Goal: Information Seeking & Learning: Learn about a topic

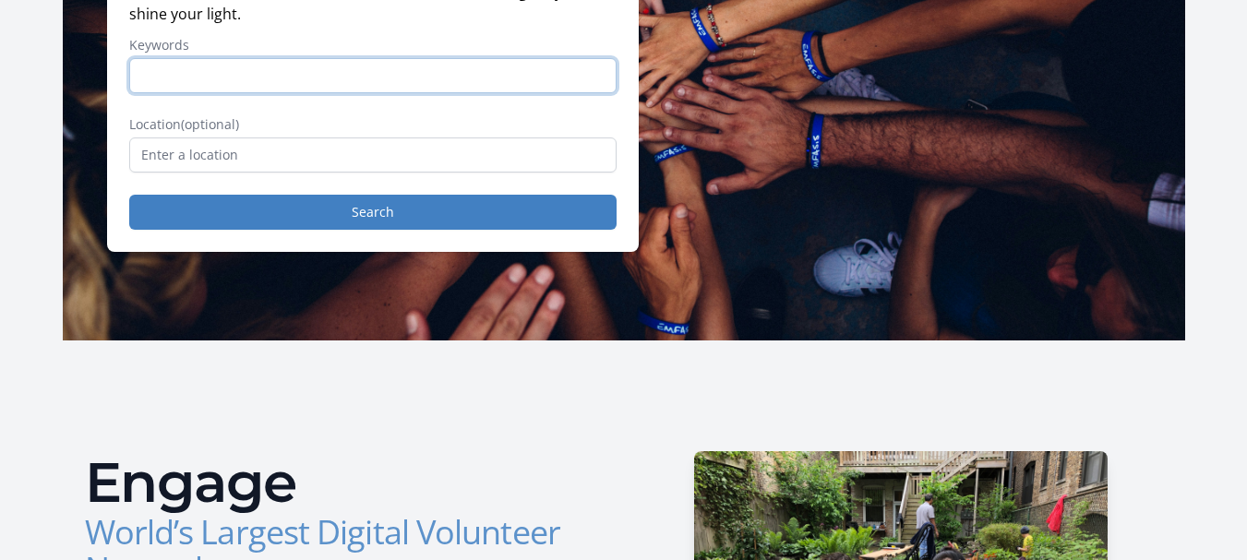
scroll to position [295, 0]
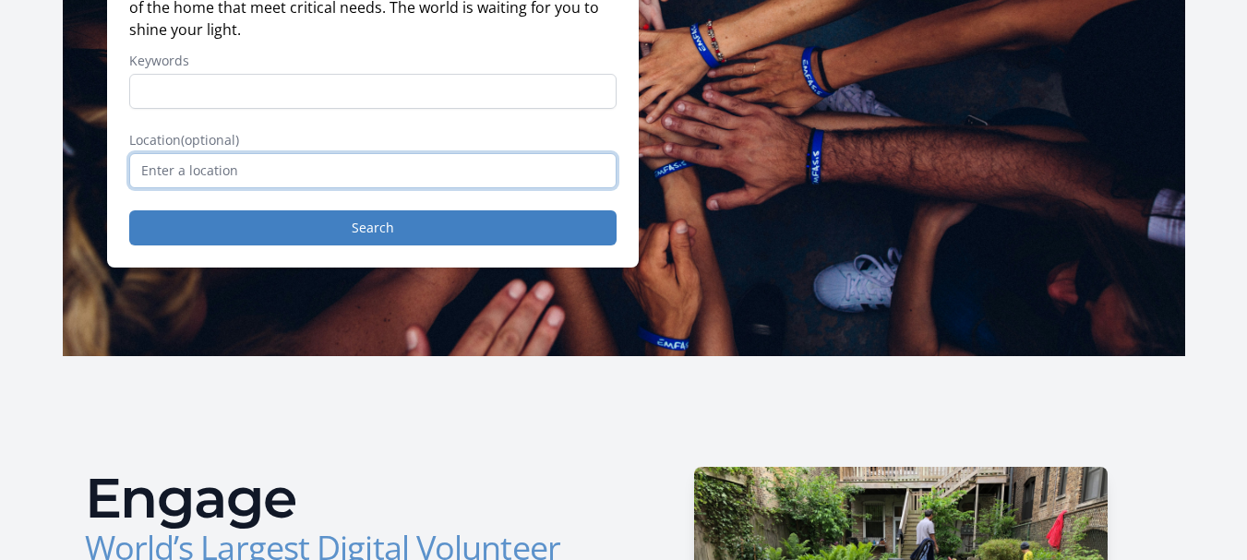
click at [236, 171] on input "text" at bounding box center [372, 170] width 487 height 35
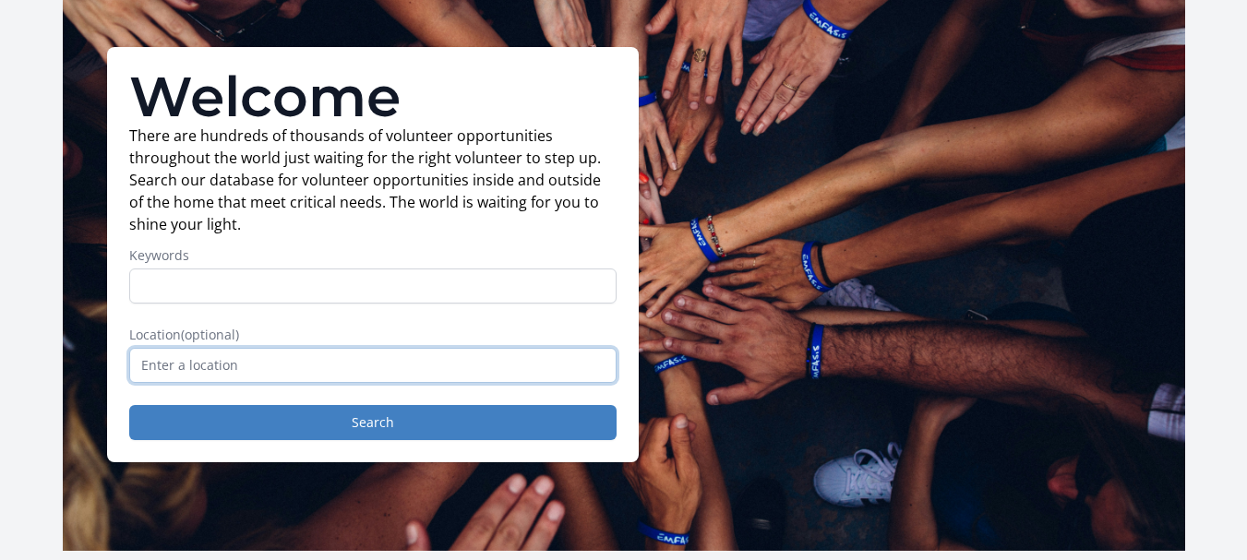
scroll to position [117, 0]
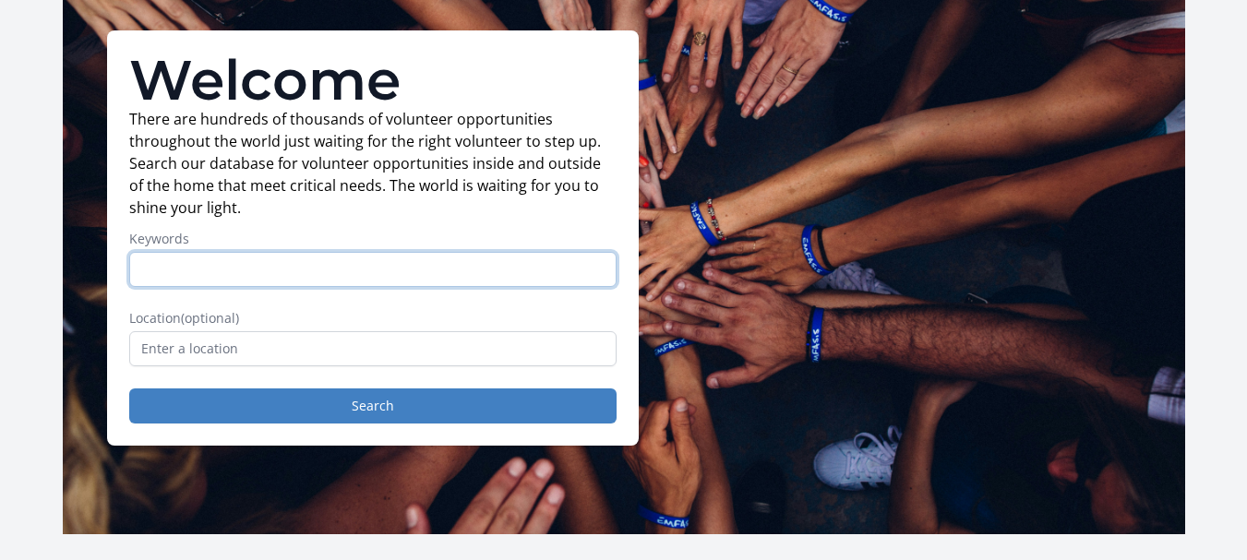
click at [372, 270] on input "Keywords" at bounding box center [372, 269] width 487 height 35
type input "admin"
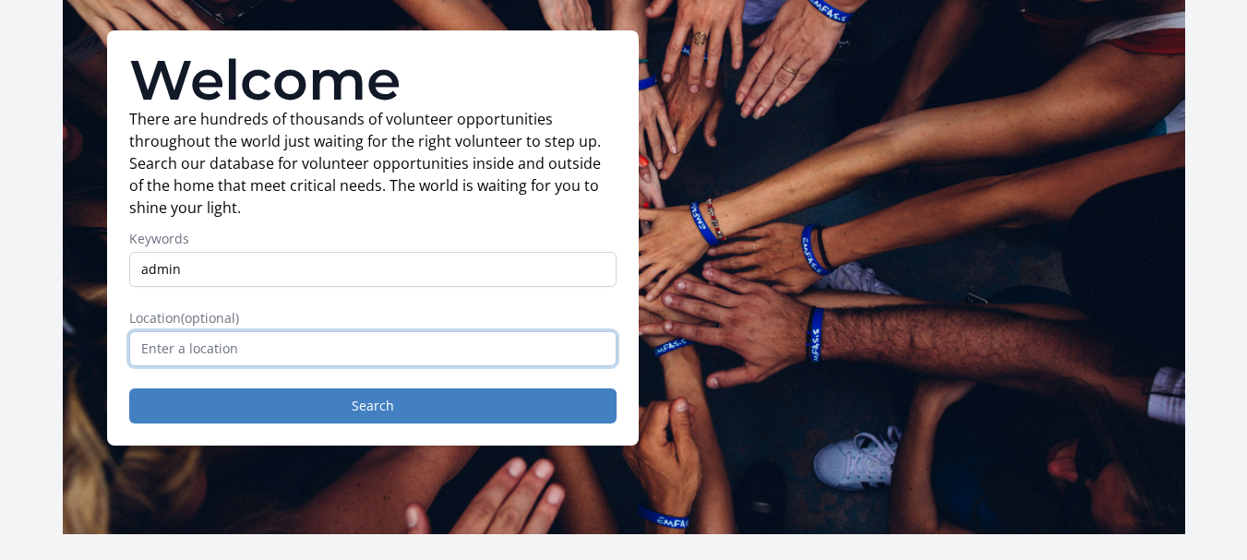
click at [377, 353] on input "text" at bounding box center [372, 348] width 487 height 35
click at [264, 345] on input "Remote, OR, USA" at bounding box center [372, 348] width 487 height 35
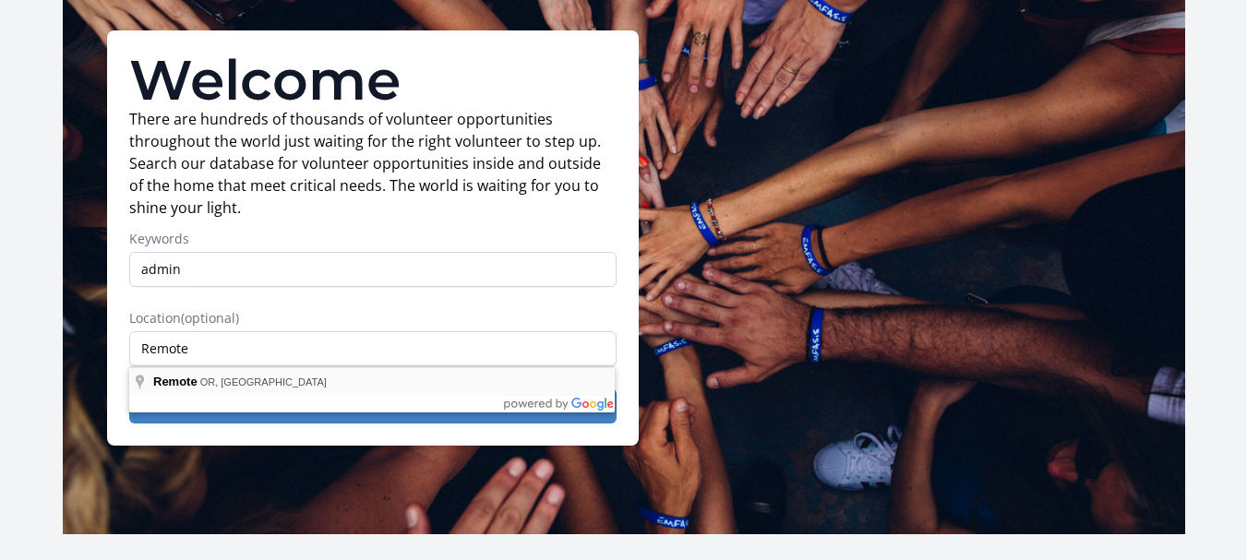
type input "Remote, OR, USA"
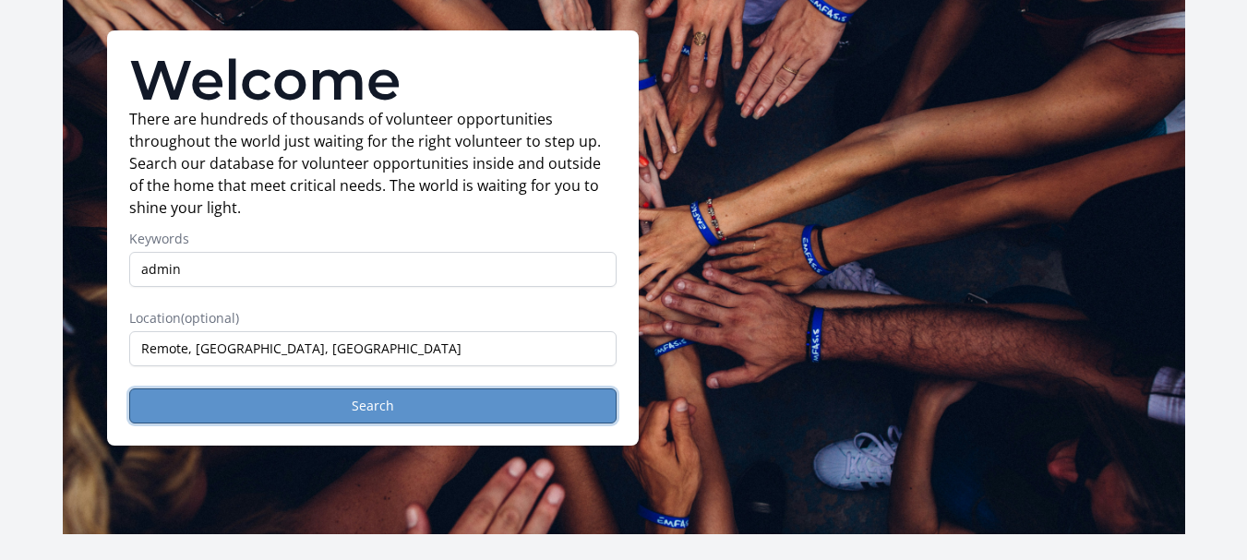
click at [371, 399] on button "Search" at bounding box center [372, 406] width 487 height 35
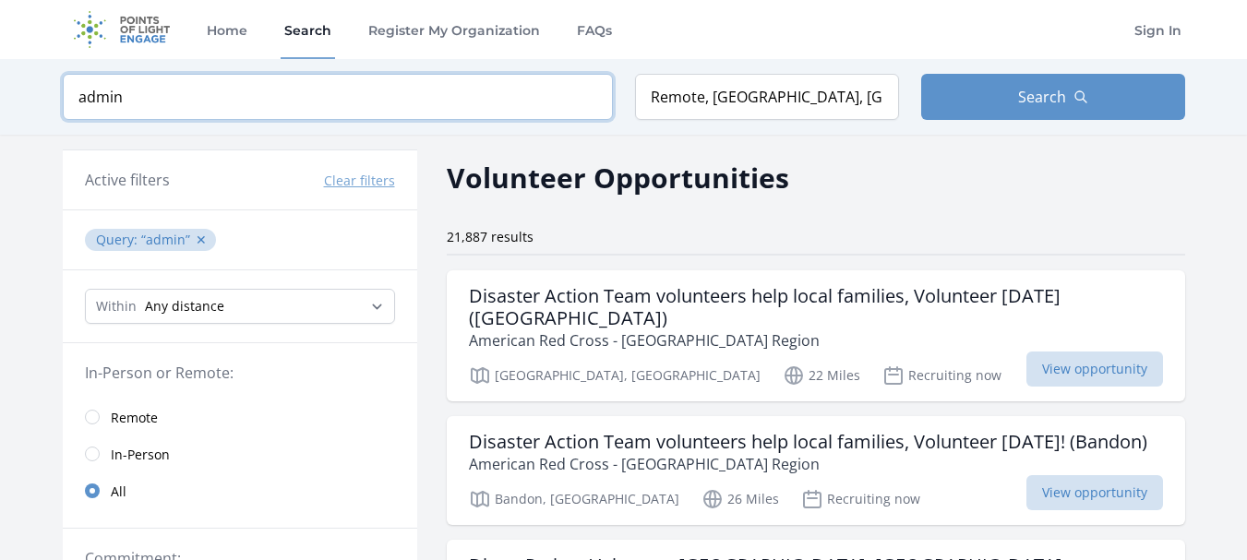
click at [175, 89] on input "admin" at bounding box center [338, 97] width 550 height 46
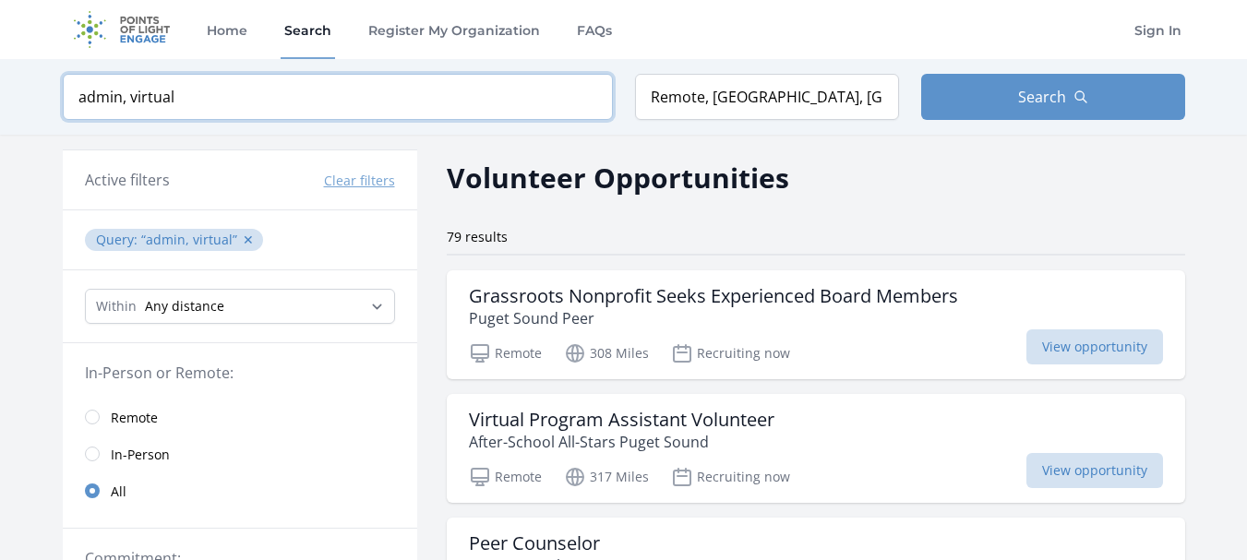
click at [129, 97] on input "admin, virtual" at bounding box center [338, 97] width 550 height 46
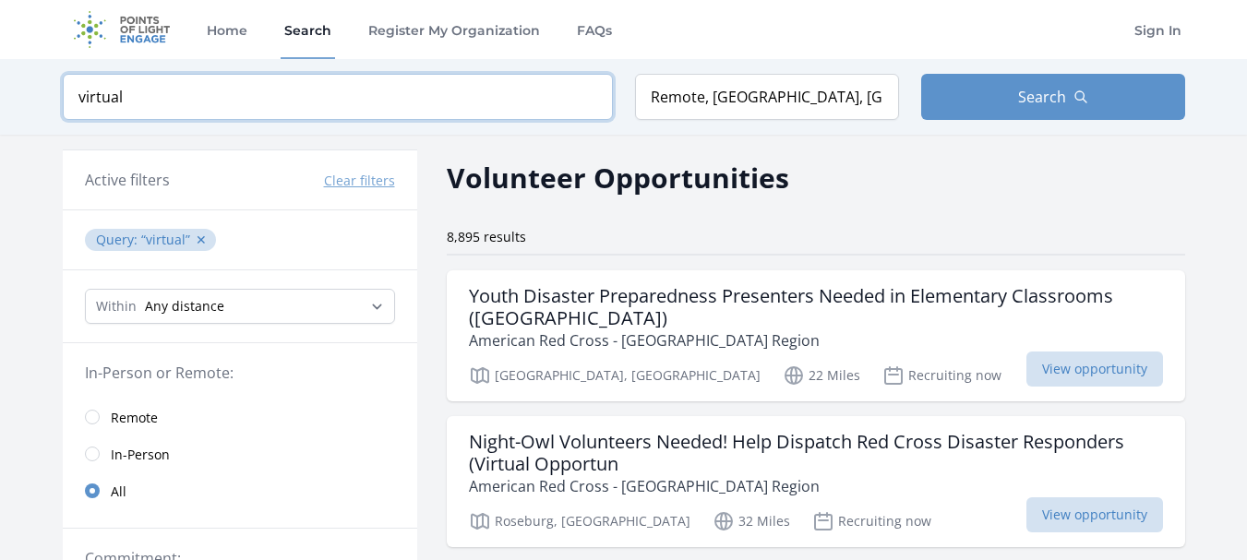
click button "submit" at bounding box center [0, 0] width 0 height 0
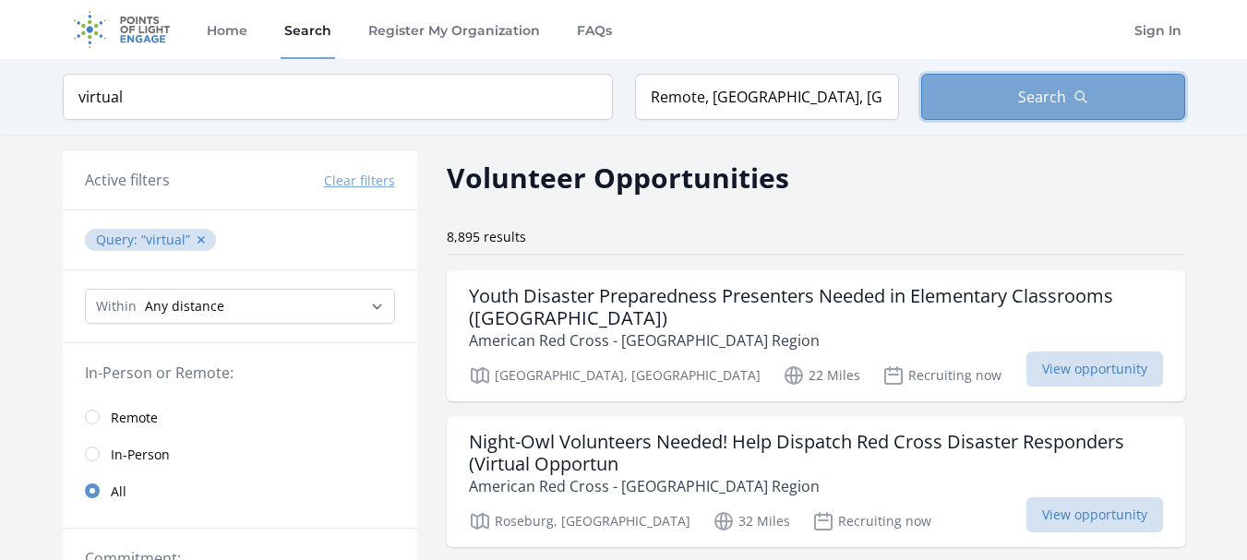
click at [1036, 110] on button "Search" at bounding box center [1053, 97] width 264 height 46
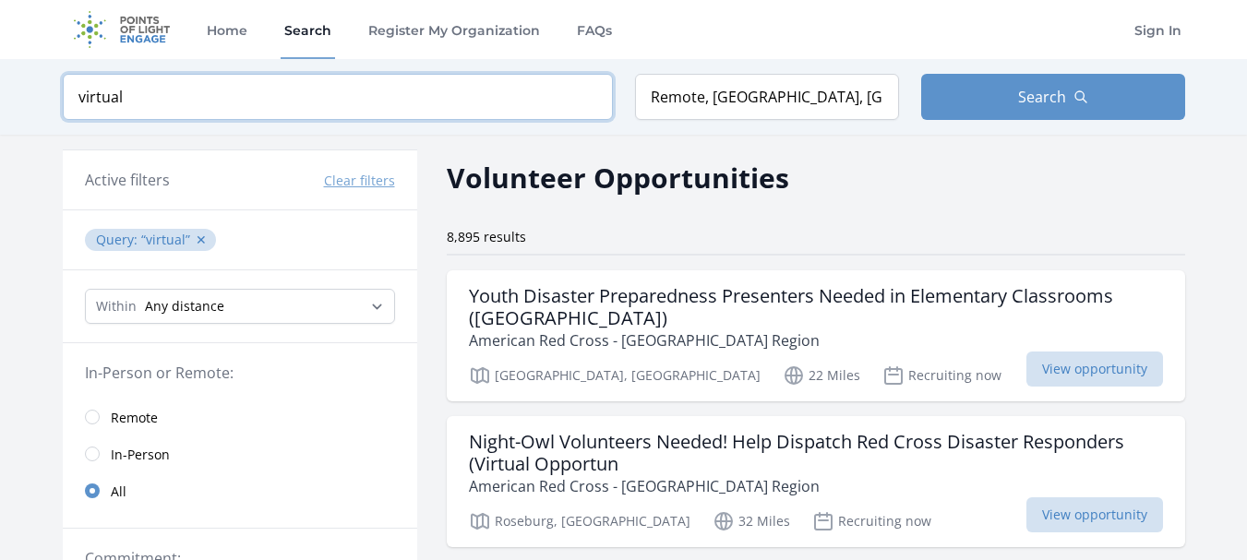
click at [179, 102] on input "virtual" at bounding box center [338, 97] width 550 height 46
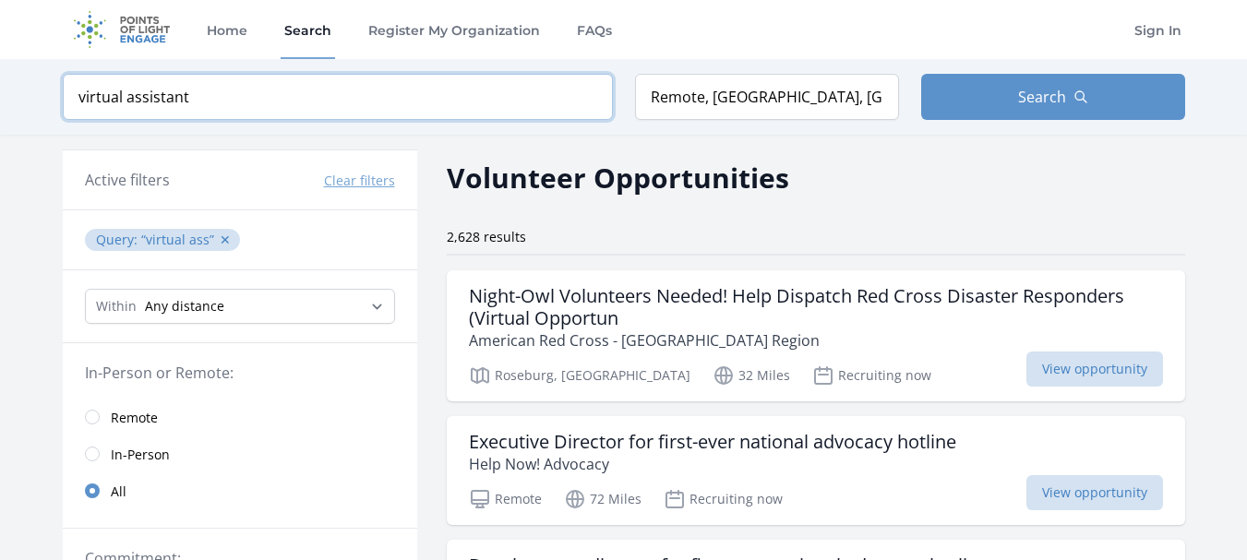
type input "virtual assistant"
click button "submit" at bounding box center [0, 0] width 0 height 0
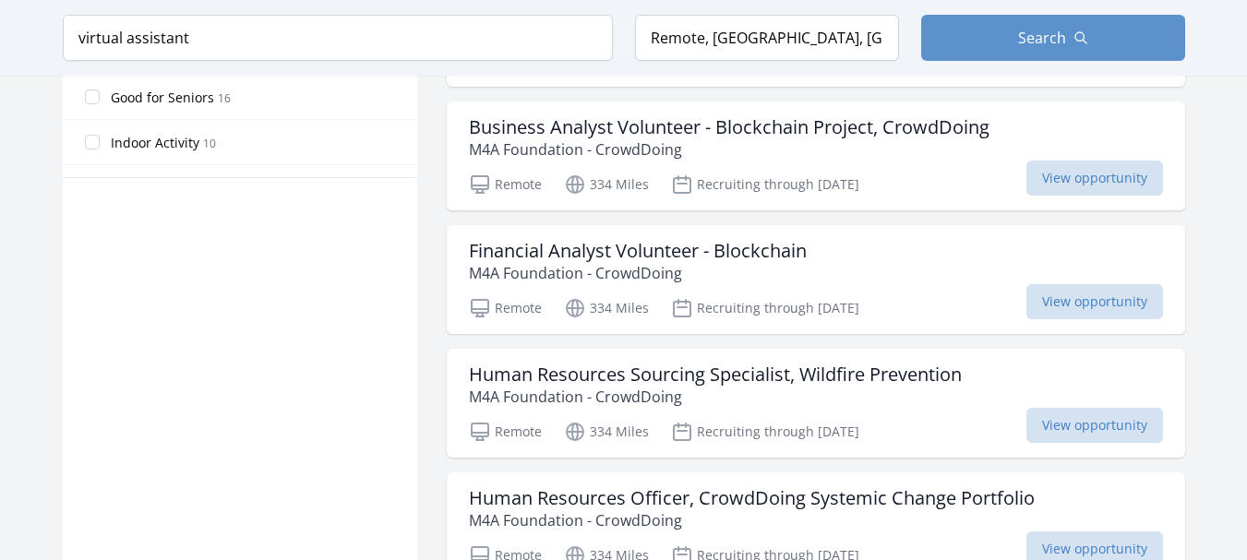
scroll to position [1216, 0]
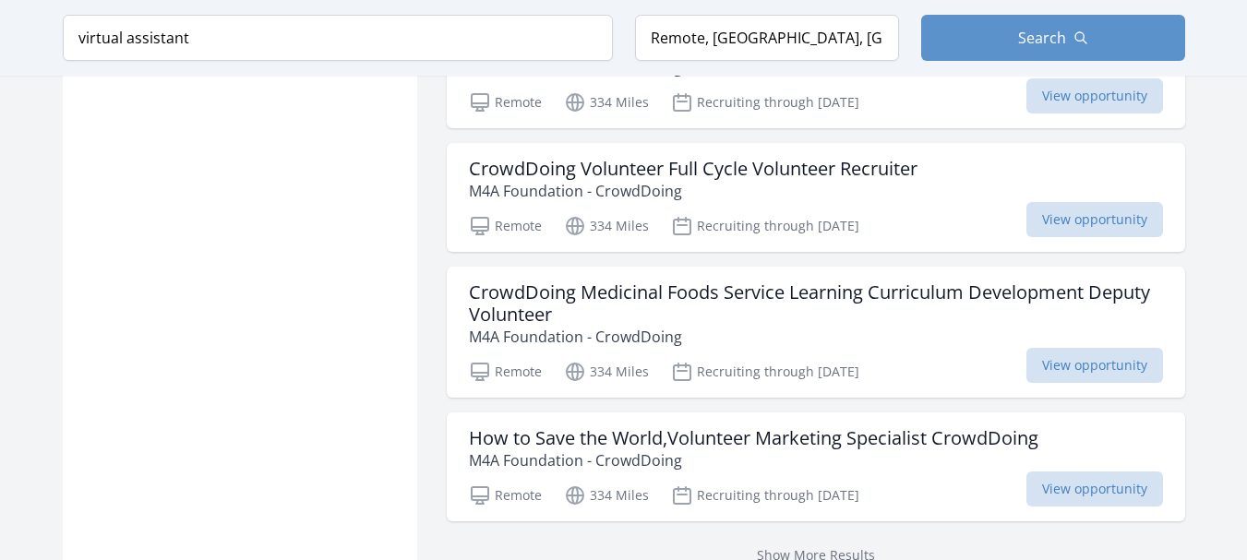
scroll to position [4798, 0]
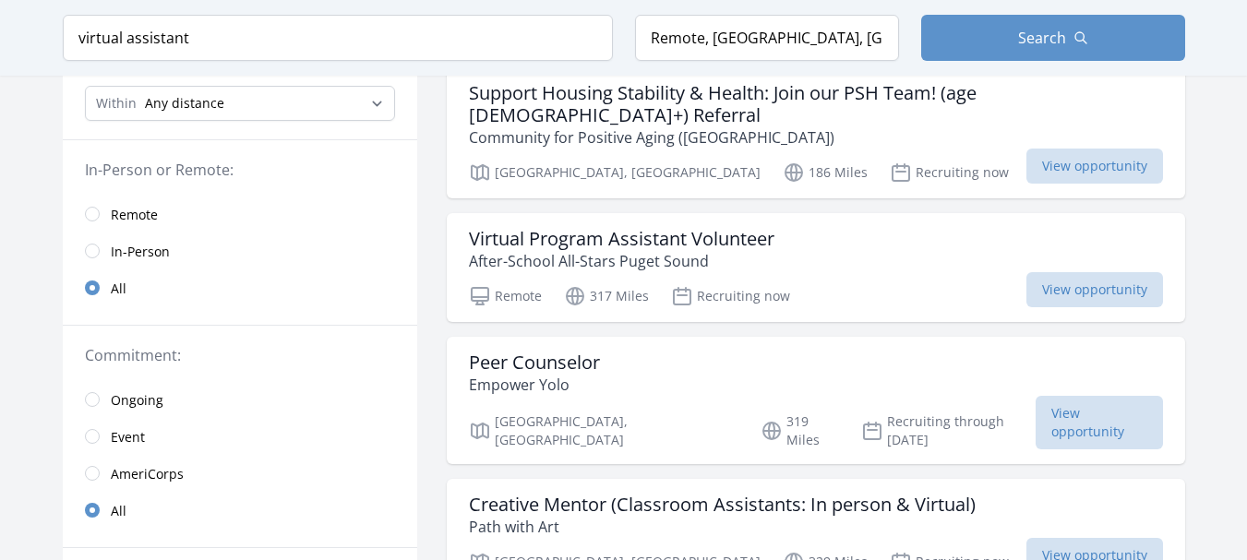
scroll to position [218, 0]
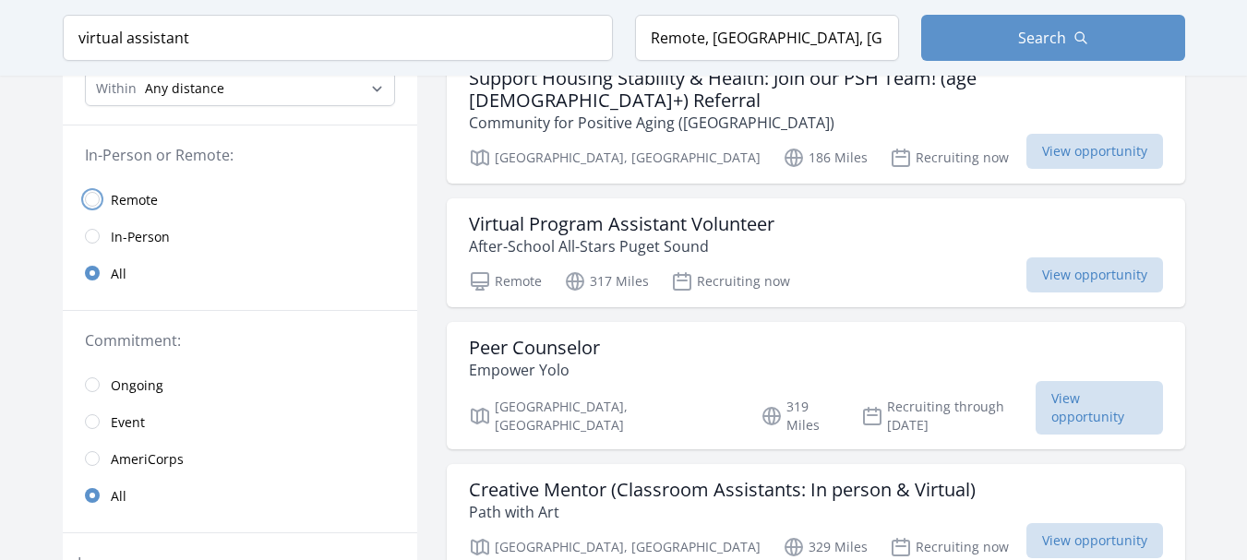
click at [93, 203] on input "radio" at bounding box center [92, 199] width 15 height 15
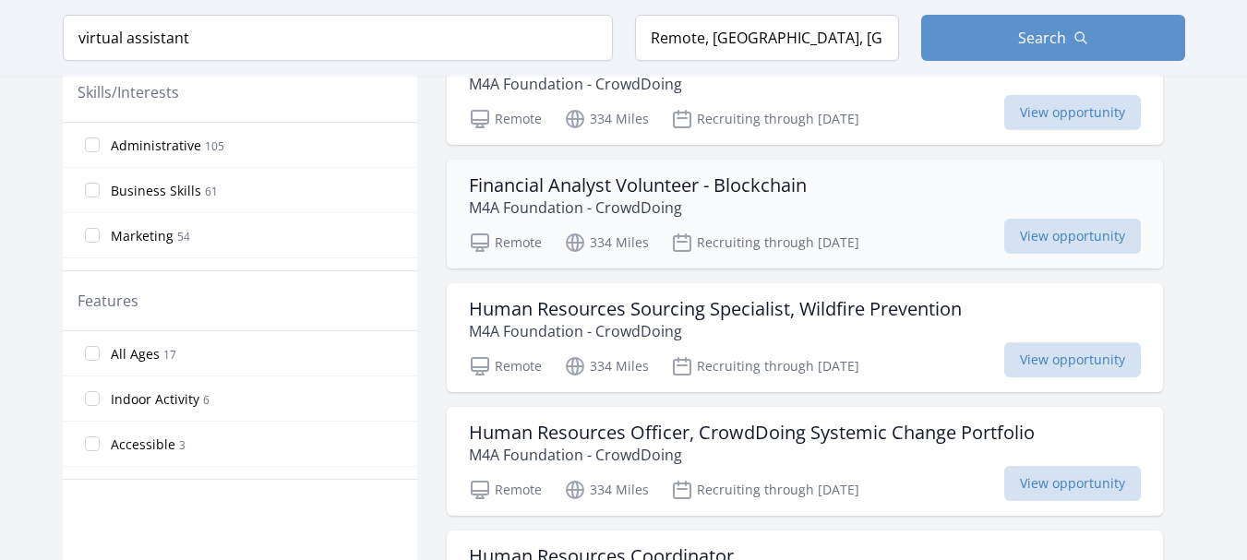
scroll to position [858, 0]
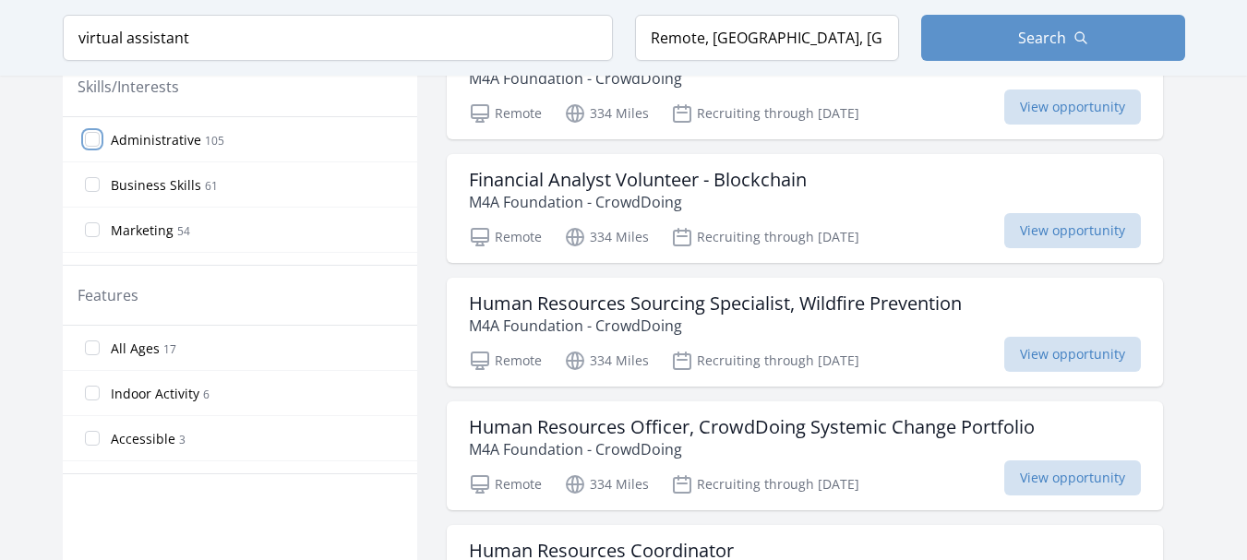
click at [96, 143] on input "Administrative 105" at bounding box center [92, 139] width 15 height 15
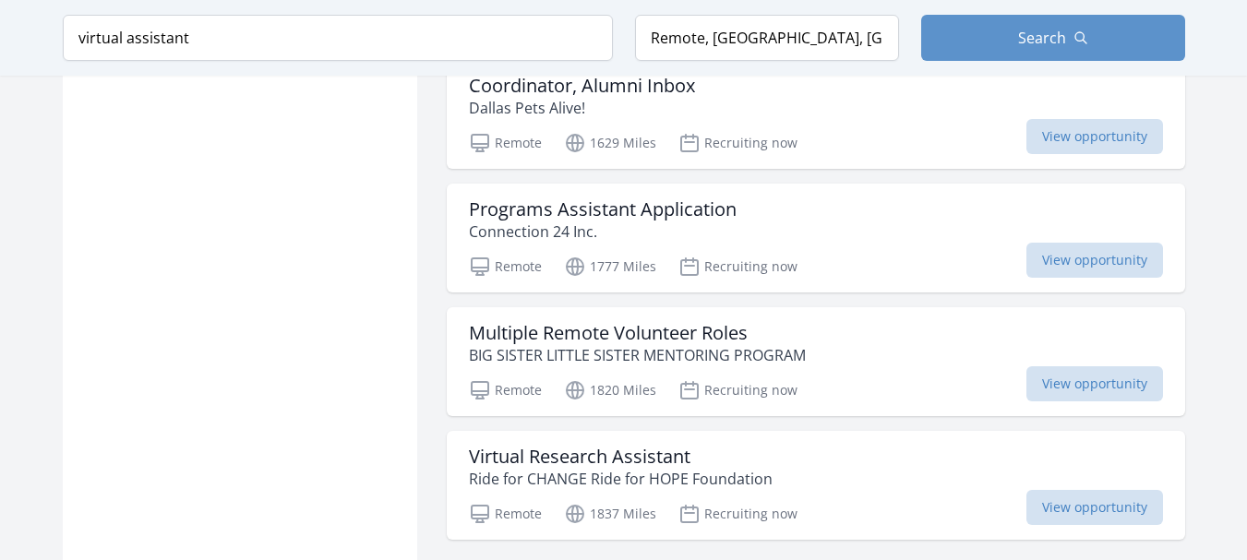
scroll to position [2241, 0]
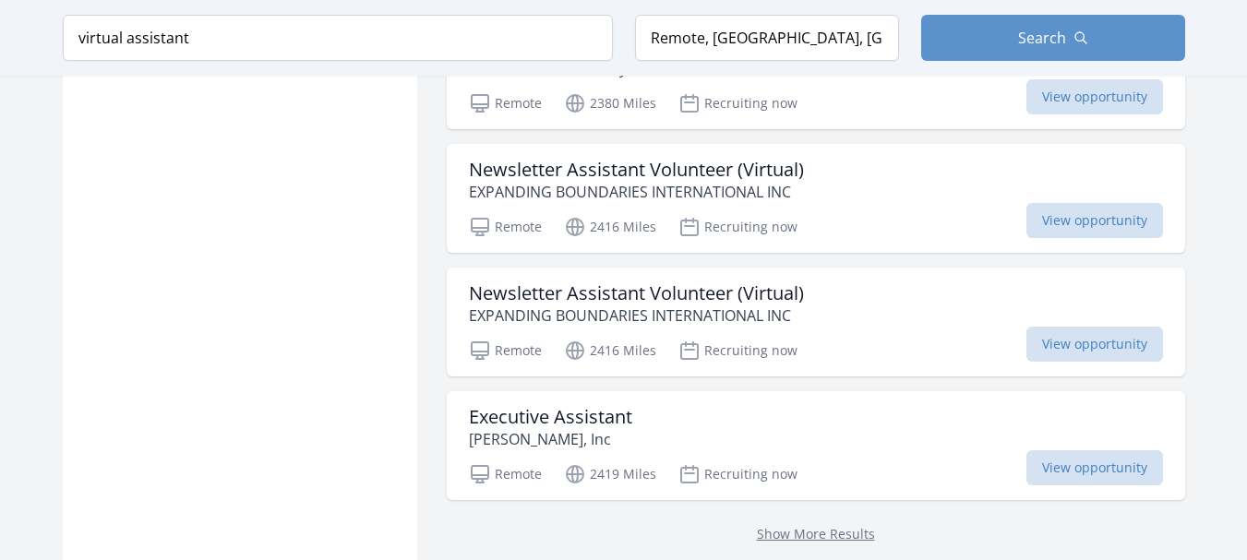
scroll to position [5020, 0]
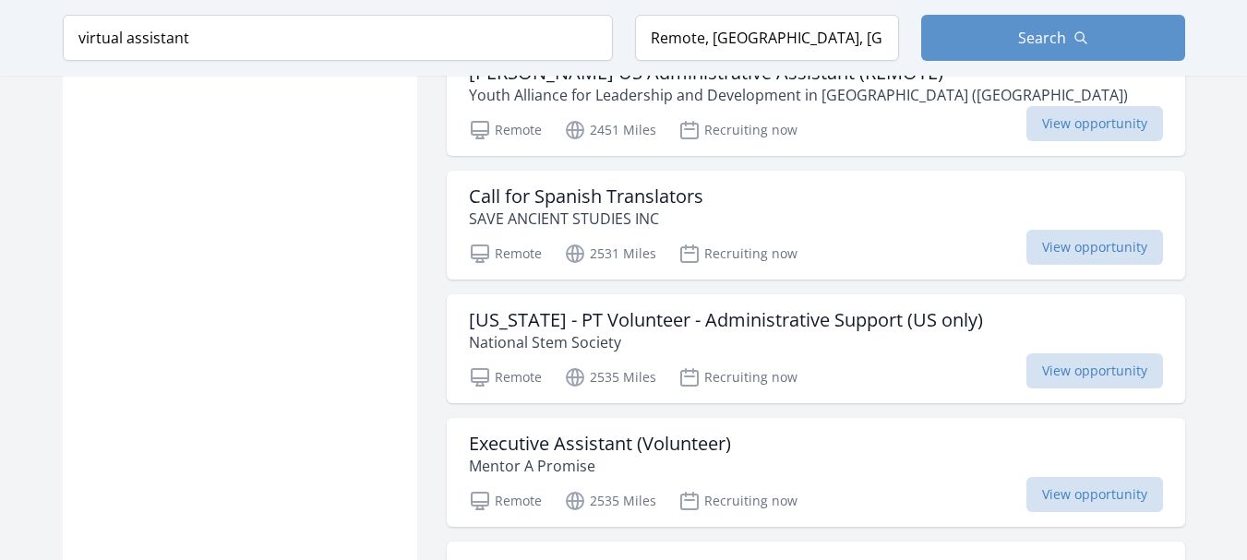
scroll to position [6641, 0]
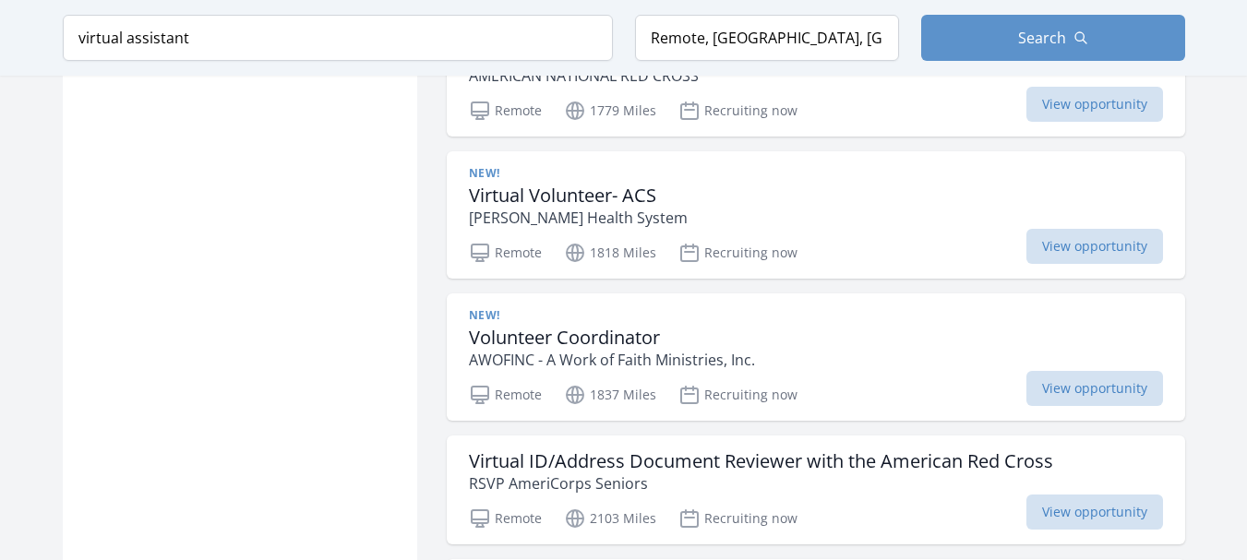
scroll to position [9202, 0]
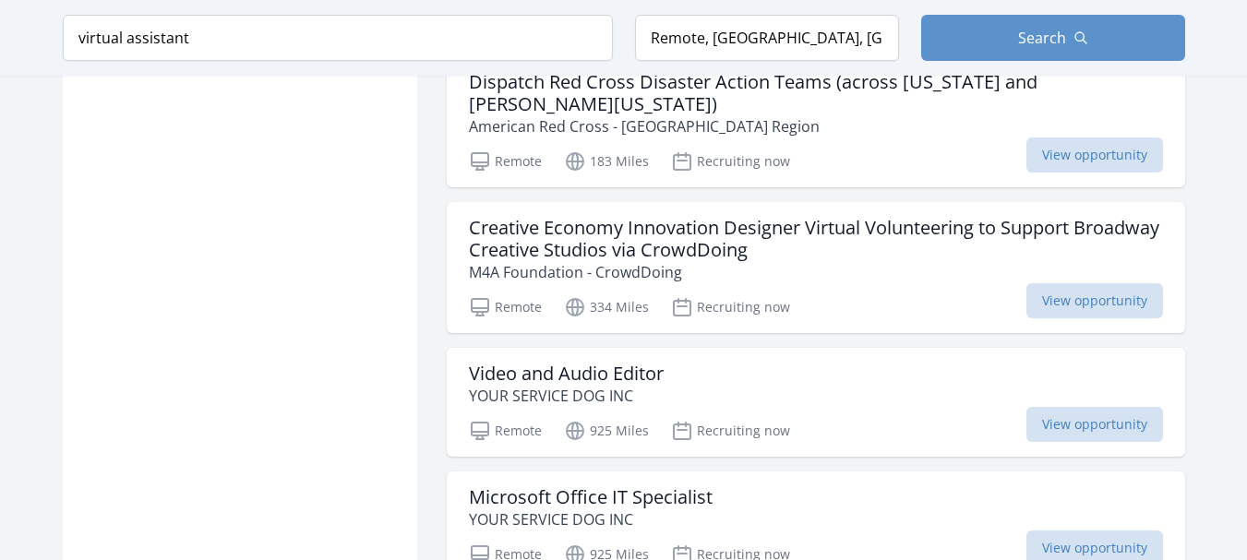
scroll to position [12743, 0]
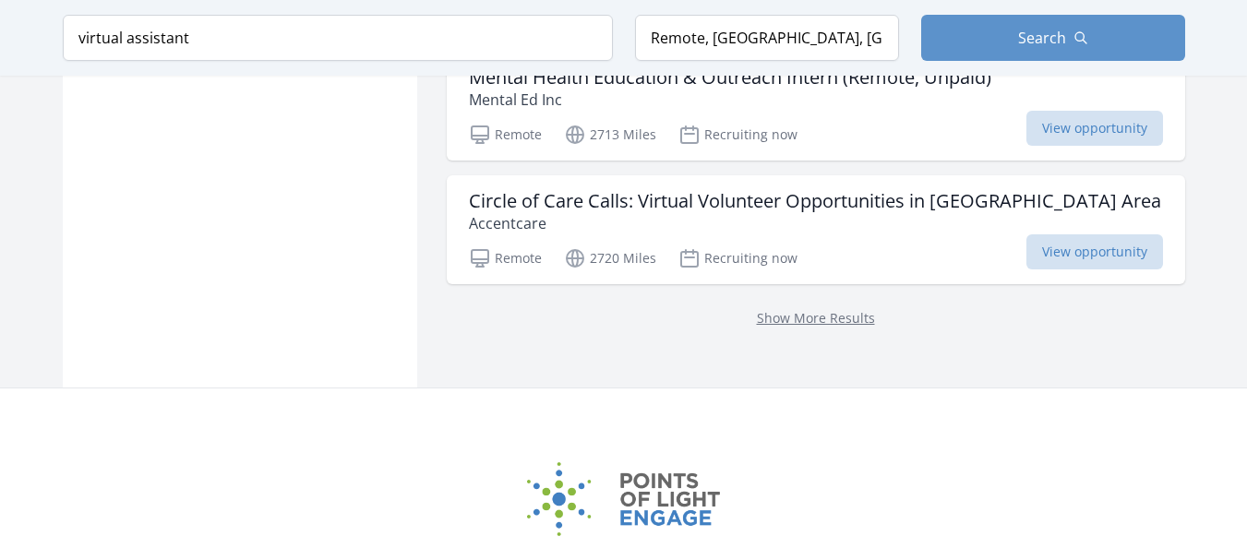
scroll to position [13362, 0]
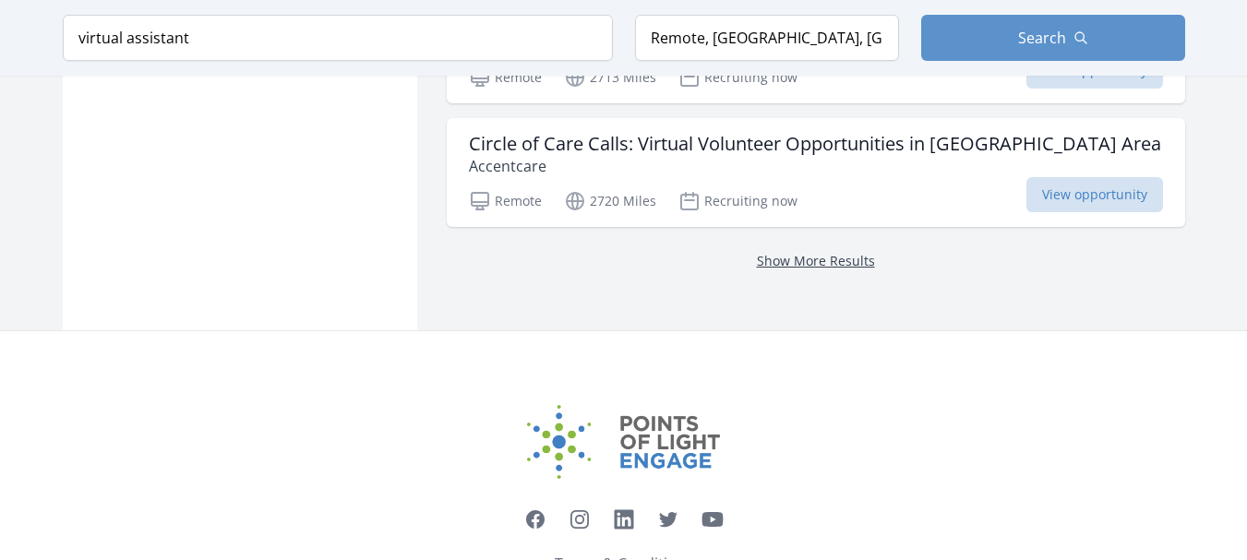
click at [849, 252] on link "Show More Results" at bounding box center [816, 261] width 118 height 18
click at [799, 227] on div "Show More Results" at bounding box center [816, 260] width 738 height 66
click at [796, 252] on link "Show More Results" at bounding box center [816, 261] width 118 height 18
click at [801, 252] on link "Show More Results" at bounding box center [816, 261] width 118 height 18
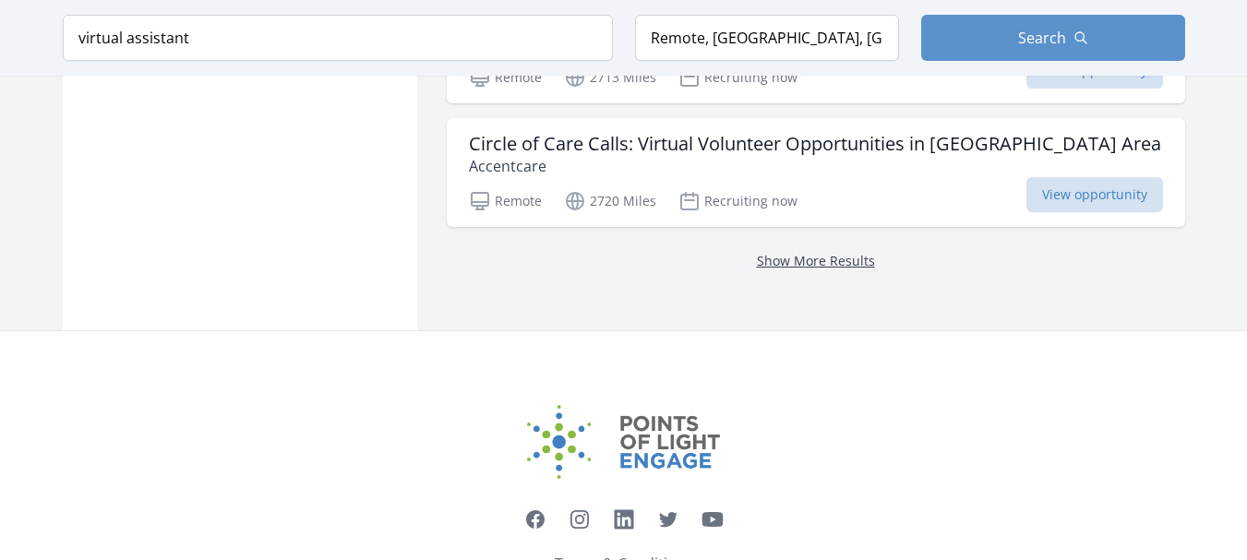
click at [808, 252] on link "Show More Results" at bounding box center [816, 261] width 118 height 18
click at [812, 252] on link "Show More Results" at bounding box center [816, 261] width 118 height 18
click at [854, 252] on link "Show More Results" at bounding box center [816, 261] width 118 height 18
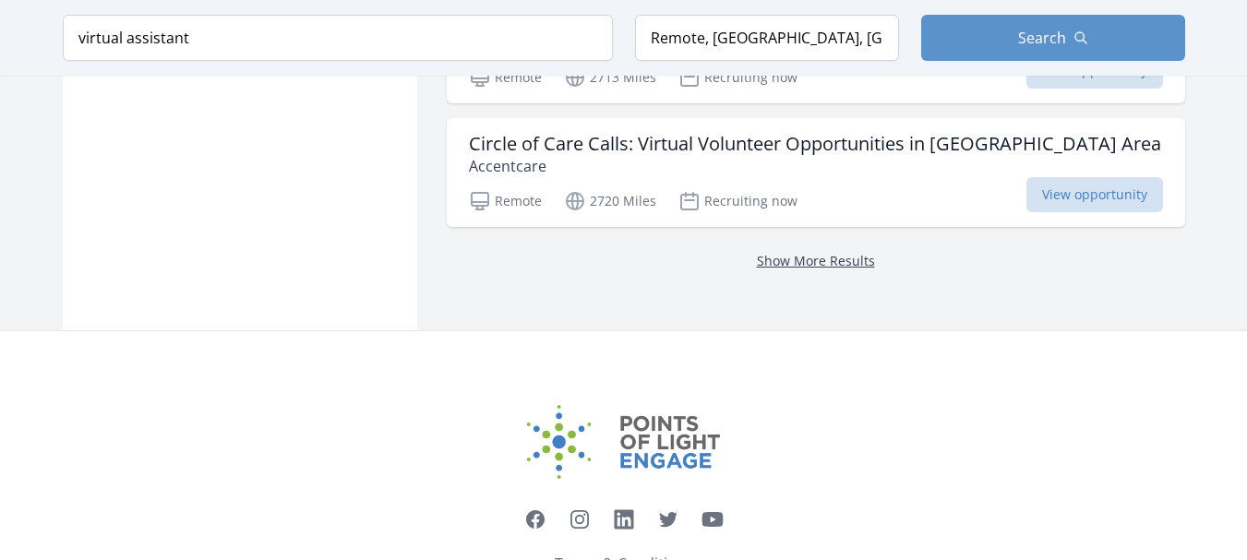
click at [854, 252] on link "Show More Results" at bounding box center [816, 261] width 118 height 18
click at [853, 252] on link "Show More Results" at bounding box center [816, 261] width 118 height 18
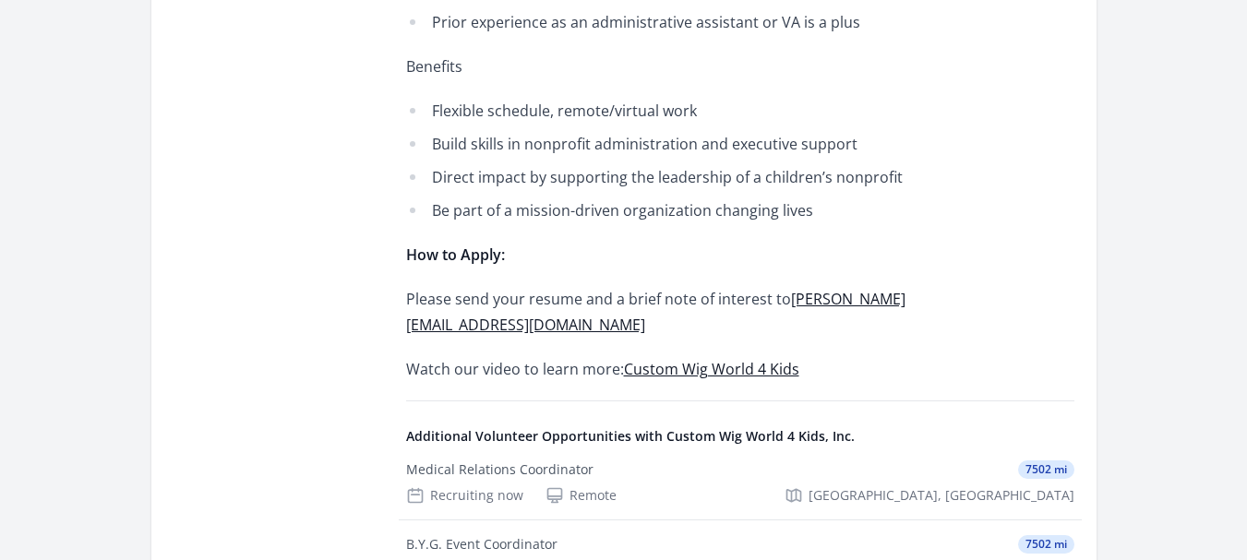
scroll to position [1425, 0]
